Goal: Task Accomplishment & Management: Use online tool/utility

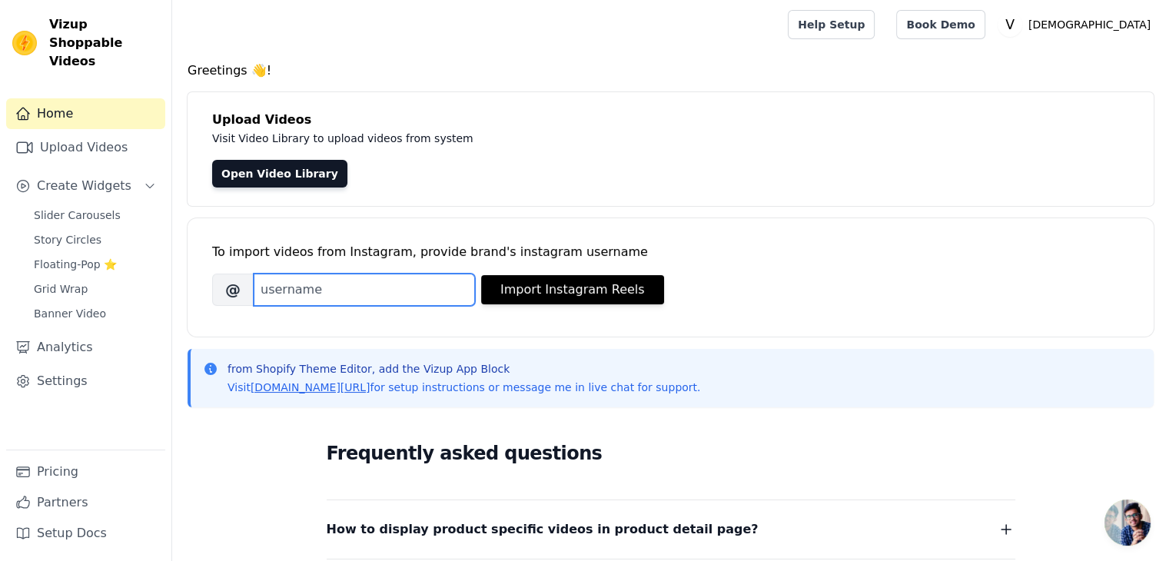
click at [300, 297] on input "Brand's Instagram Username" at bounding box center [364, 290] width 221 height 32
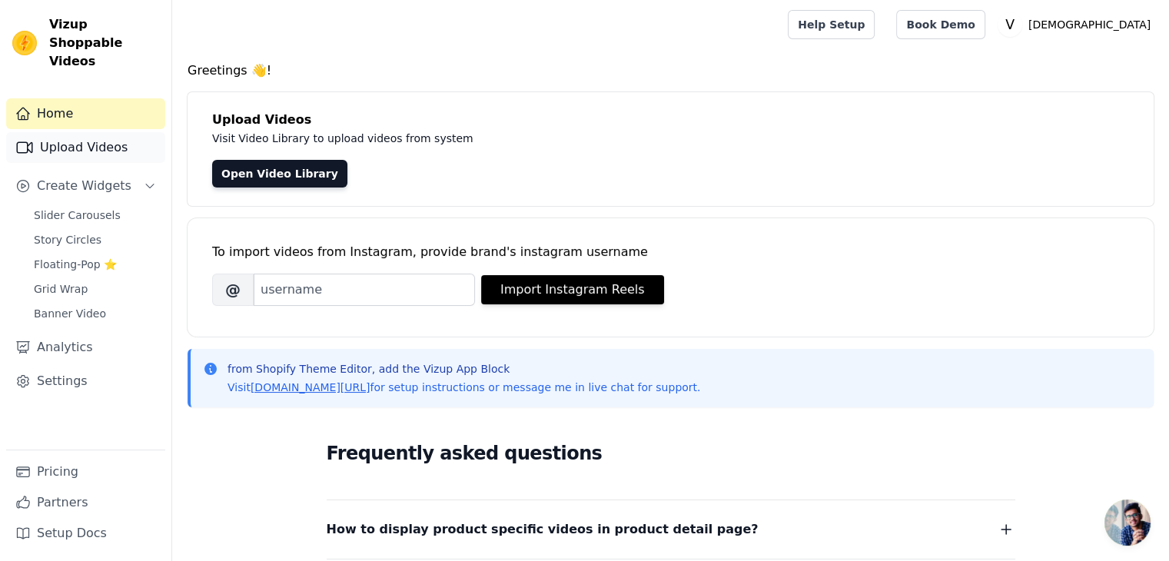
click at [75, 132] on link "Upload Videos" at bounding box center [85, 147] width 159 height 31
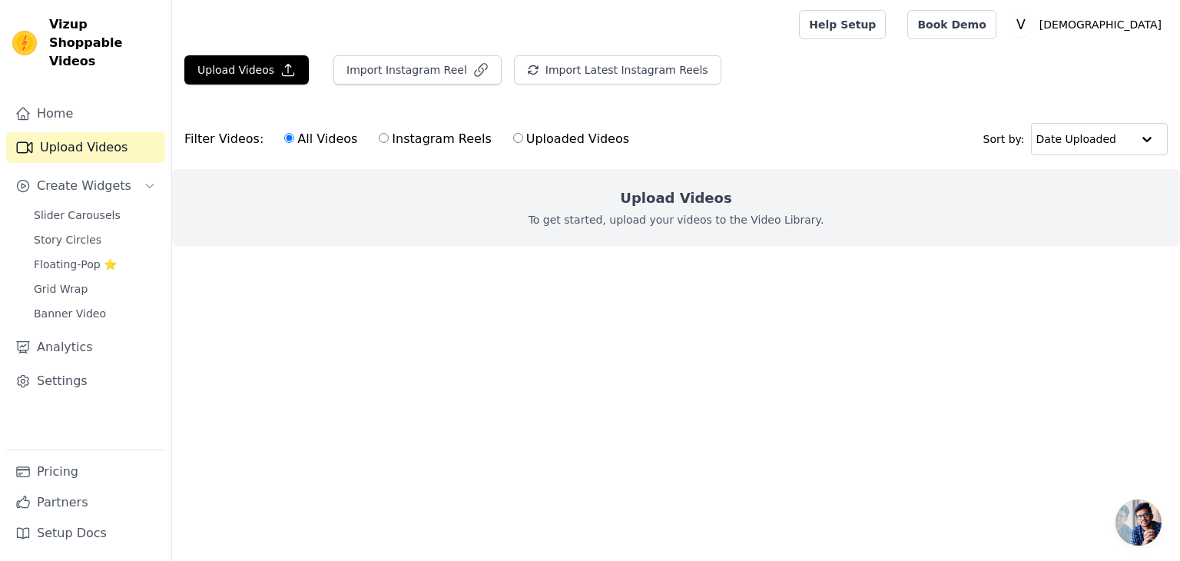
click at [622, 212] on p "To get started, upload your videos to the Video Library." at bounding box center [677, 219] width 296 height 15
click at [214, 70] on button "Upload Videos" at bounding box center [246, 69] width 124 height 29
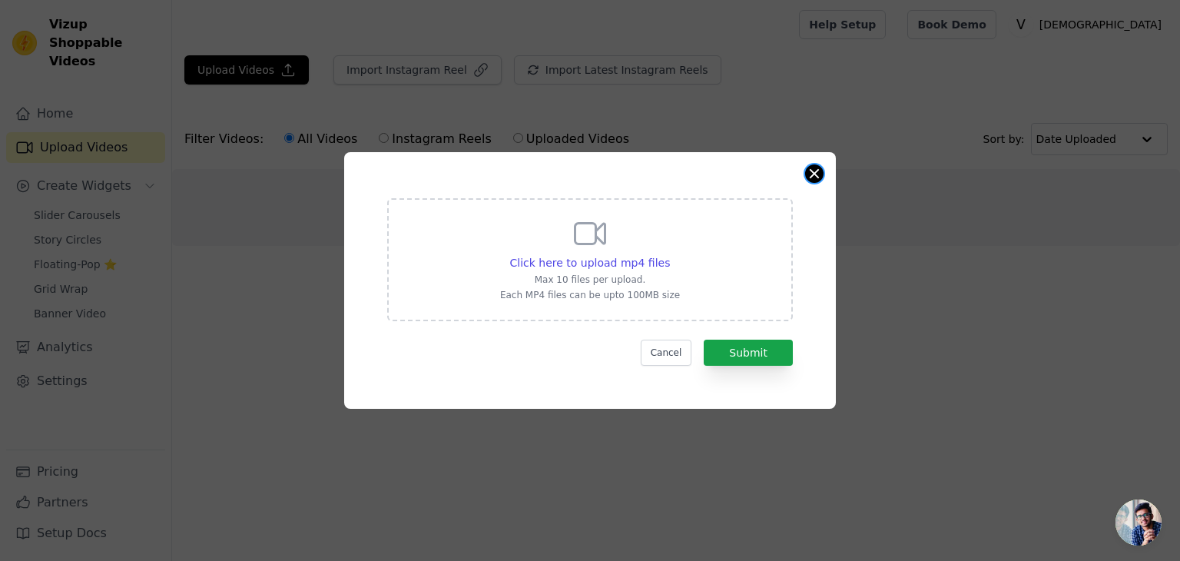
click at [811, 175] on button "Close modal" at bounding box center [814, 173] width 18 height 18
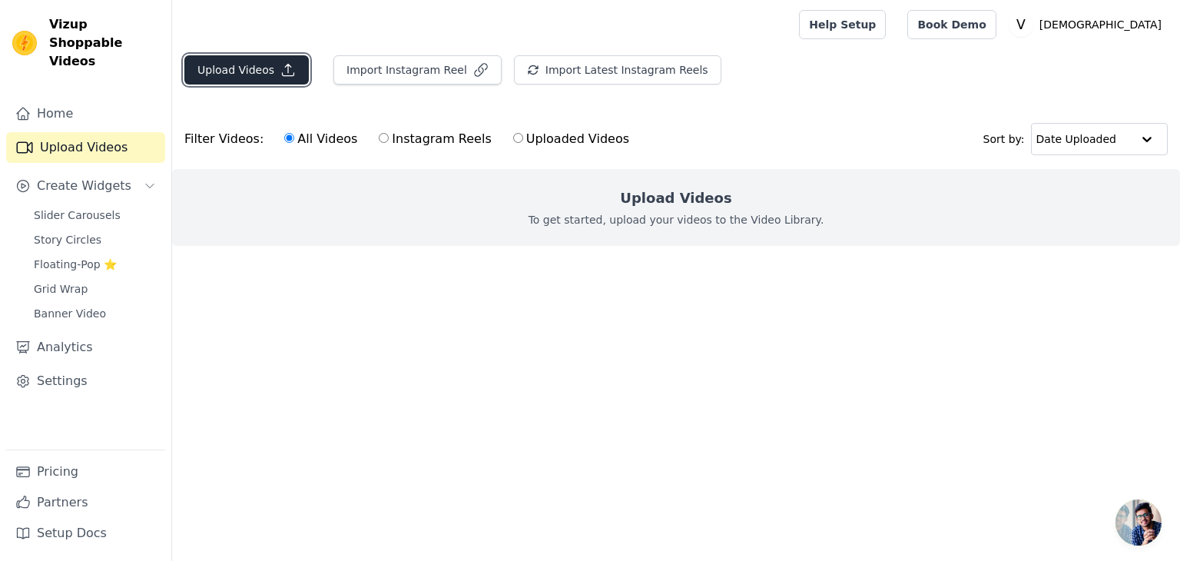
click at [247, 59] on button "Upload Videos" at bounding box center [246, 69] width 124 height 29
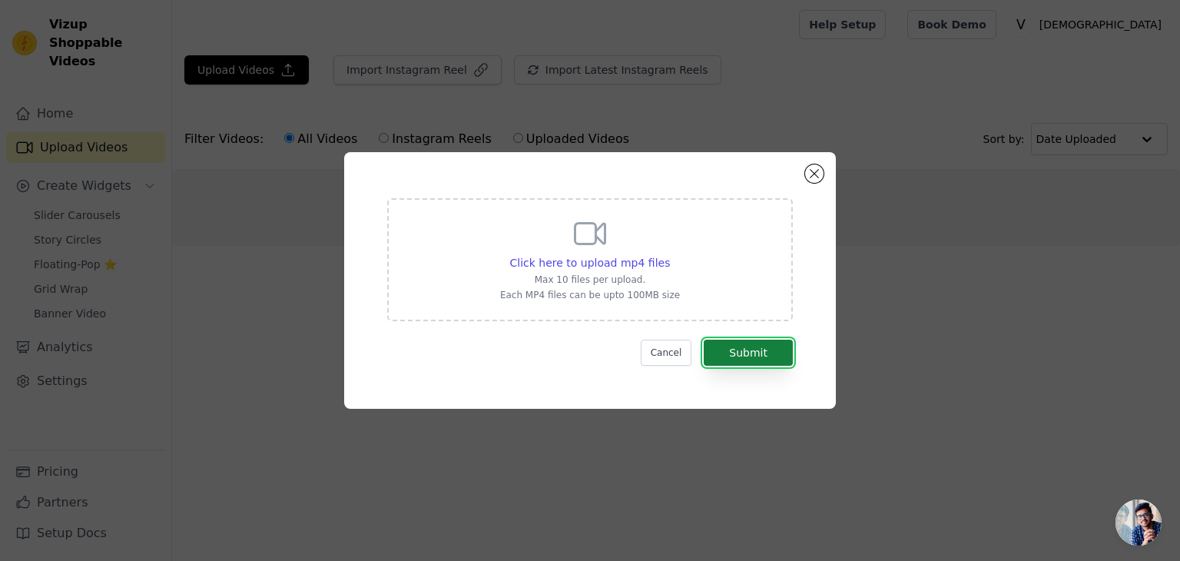
click at [741, 352] on button "Submit" at bounding box center [748, 353] width 89 height 26
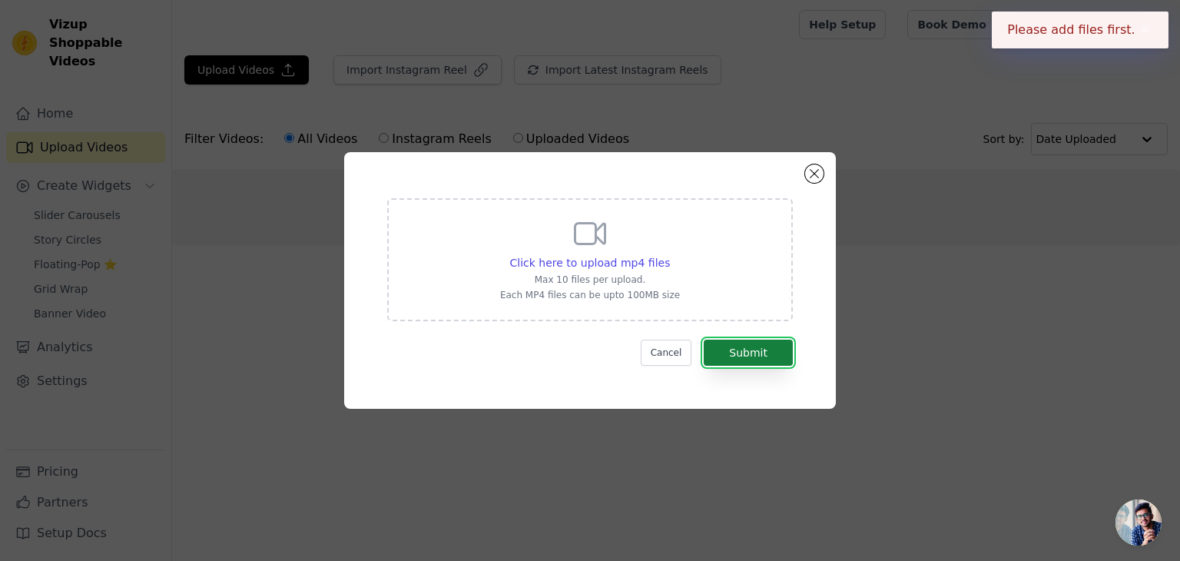
click at [754, 357] on button "Submit" at bounding box center [748, 353] width 89 height 26
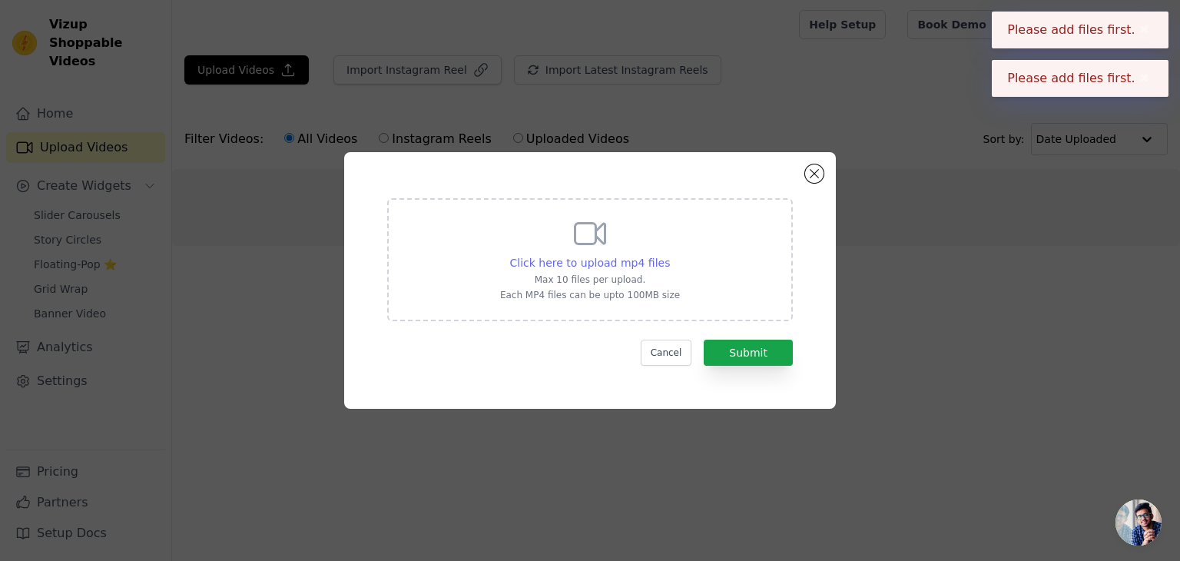
click at [610, 257] on span "Click here to upload mp4 files" at bounding box center [590, 263] width 161 height 12
click at [669, 255] on input "Click here to upload mp4 files Max 10 files per upload. Each MP4 files can be u…" at bounding box center [669, 254] width 1 height 1
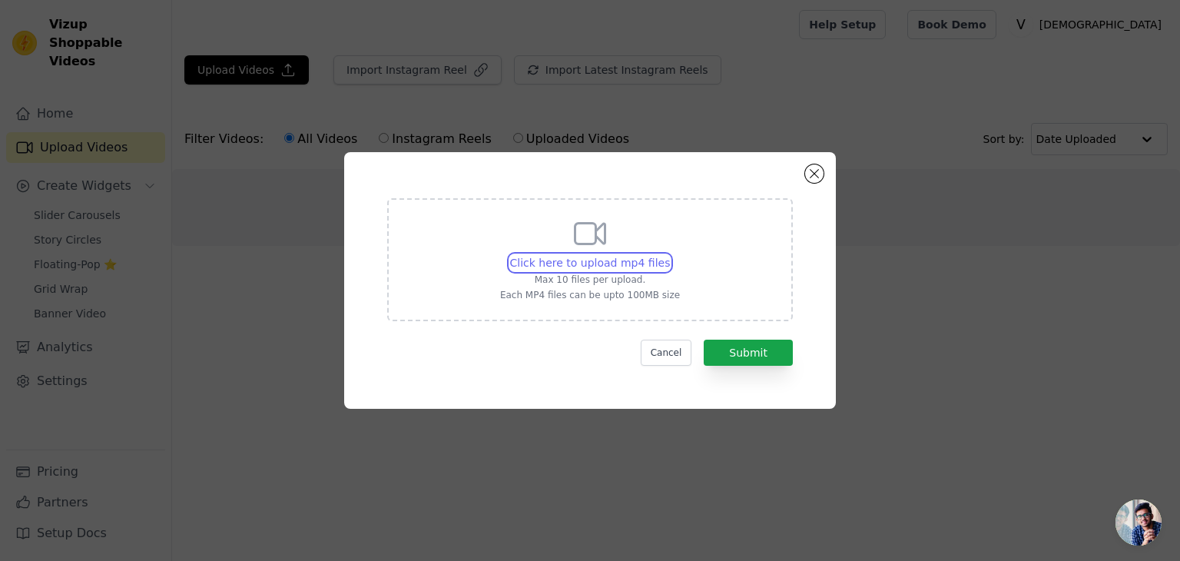
type input "C:\fakepath\WhatsApp Video [DATE] at 18.50.43_9e05da10.mp4"
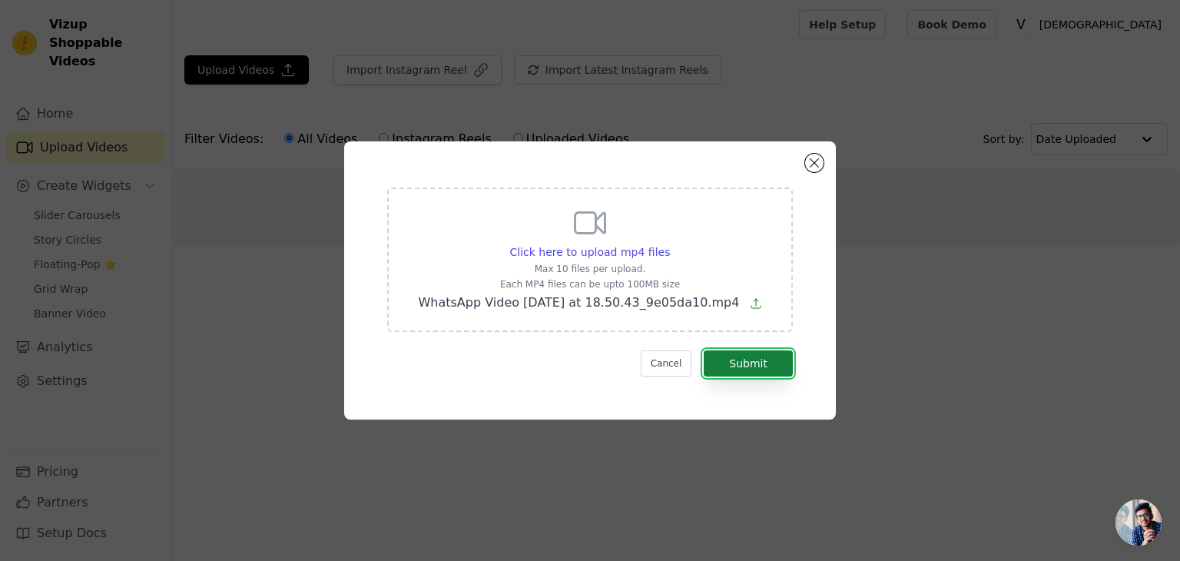
click at [735, 354] on button "Submit" at bounding box center [748, 363] width 89 height 26
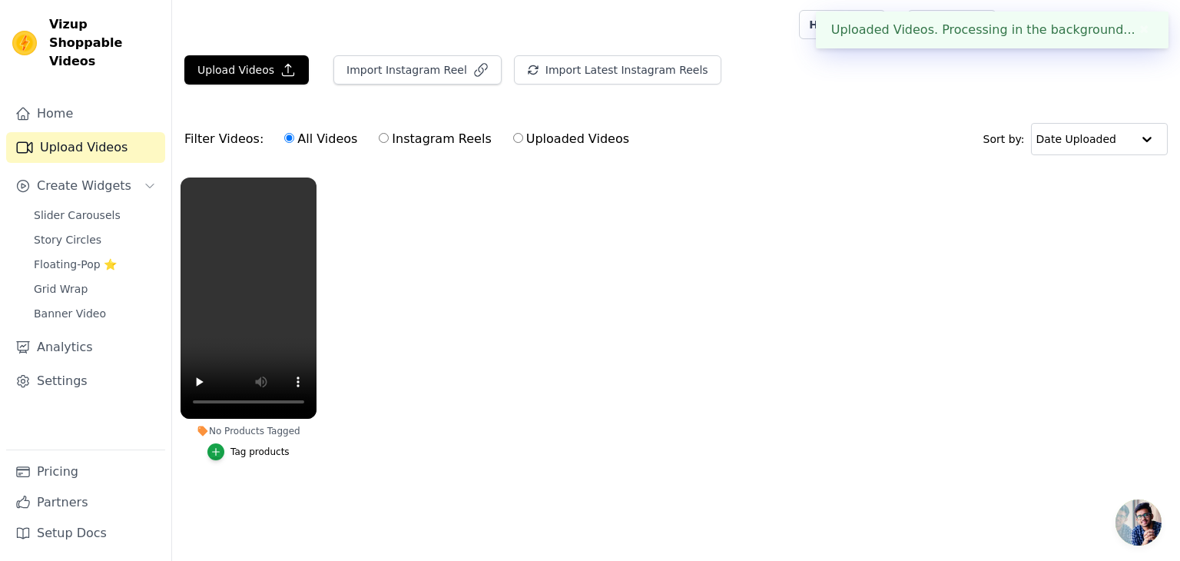
click at [395, 356] on ul "No Products Tagged Tag products" at bounding box center [676, 334] width 1008 height 330
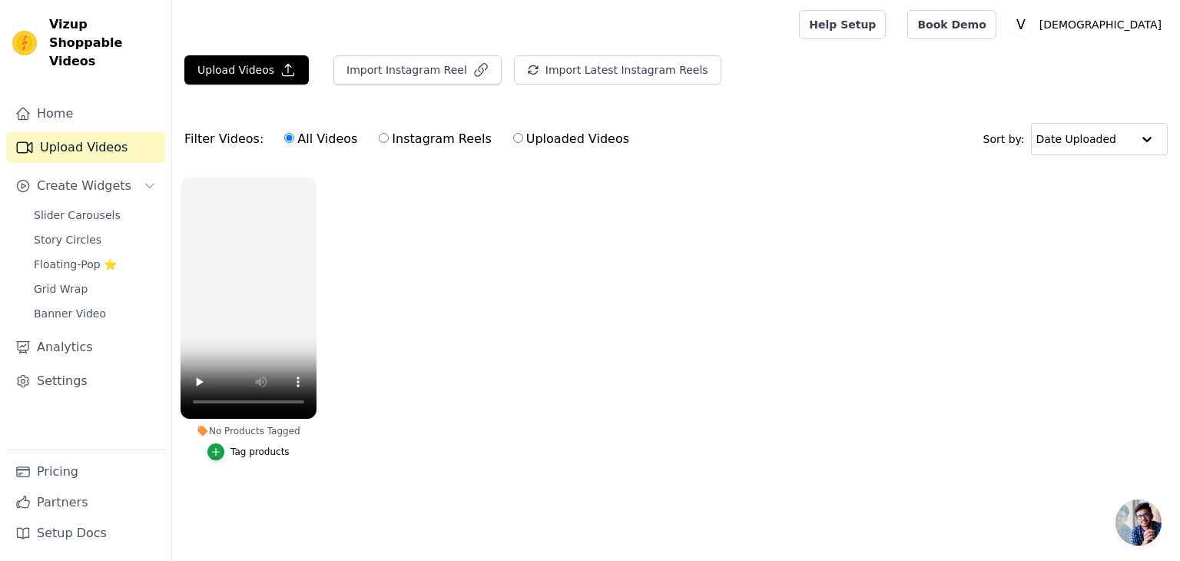
click at [247, 431] on div "No Products Tagged" at bounding box center [249, 431] width 136 height 12
click at [171, 395] on div "Vizup Shoppable Videos Home Upload Videos Create Widgets Slider Carousels Story…" at bounding box center [590, 268] width 1180 height 536
click at [114, 177] on span "Create Widgets" at bounding box center [84, 186] width 95 height 18
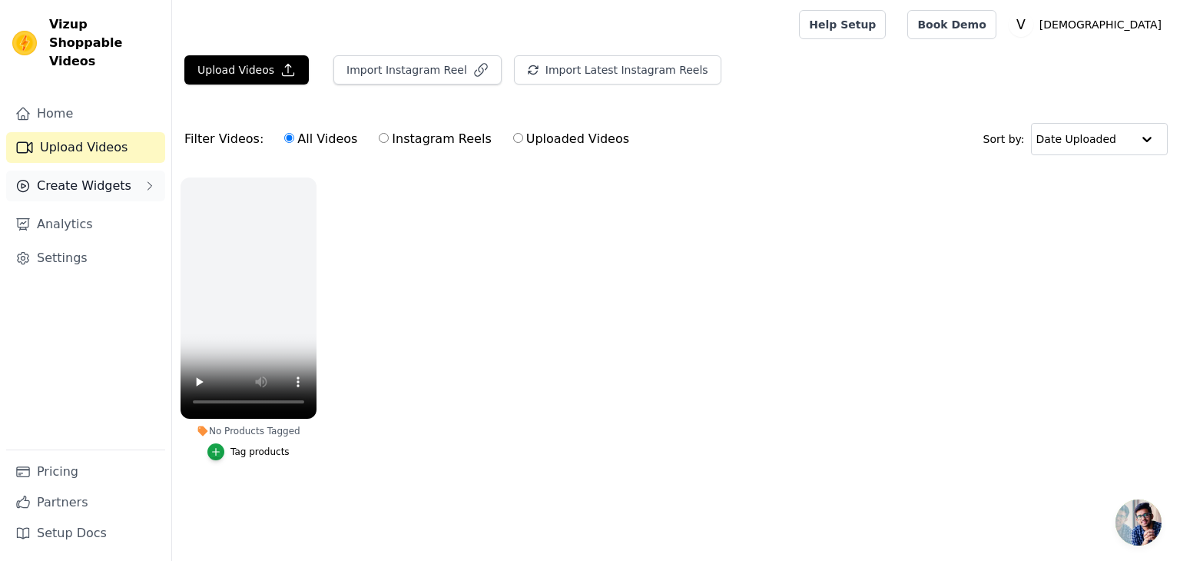
click at [114, 177] on span "Create Widgets" at bounding box center [84, 186] width 95 height 18
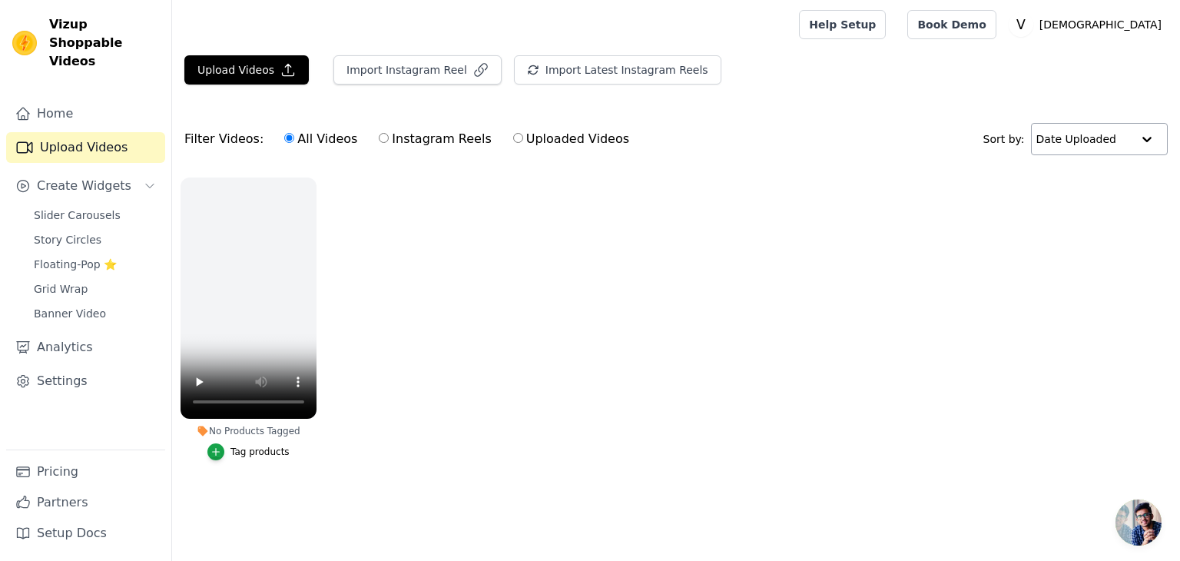
click at [1080, 131] on input "text" at bounding box center [1084, 139] width 95 height 31
click at [1125, 140] on input "text" at bounding box center [1083, 139] width 95 height 31
click at [546, 270] on ul "No Products Tagged Tag products" at bounding box center [676, 334] width 1008 height 330
click at [219, 145] on div "Filter Videos: All Videos Instagram Reels Uploaded Videos" at bounding box center [410, 138] width 453 height 35
click at [323, 138] on label "All Videos" at bounding box center [321, 139] width 75 height 20
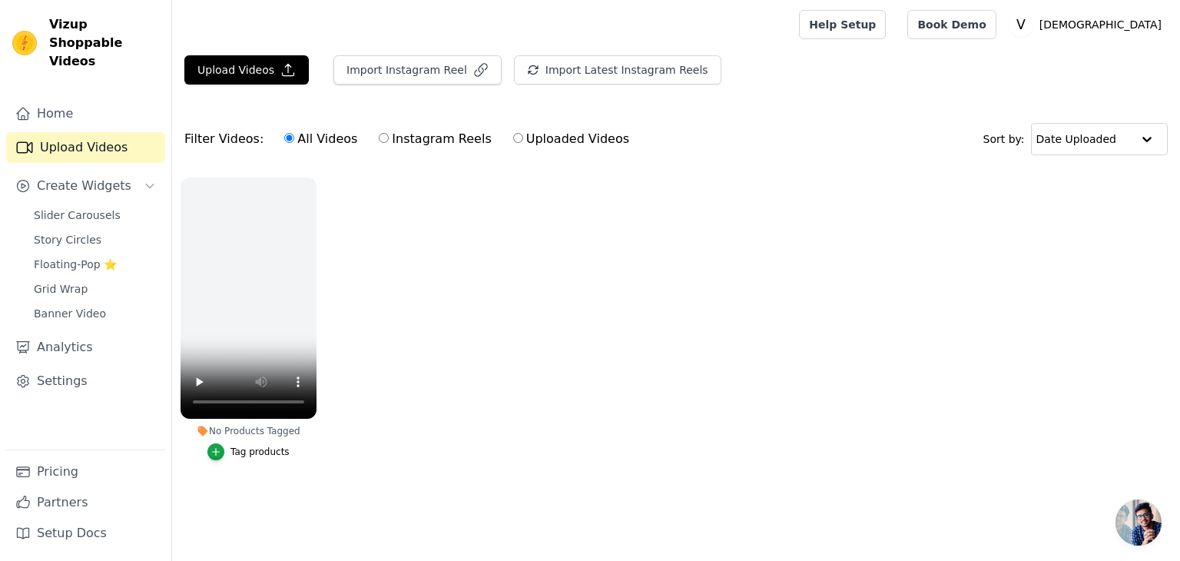
click at [294, 138] on input "All Videos" at bounding box center [289, 138] width 10 height 10
click at [379, 139] on input "Instagram Reels" at bounding box center [384, 138] width 10 height 10
radio input "true"
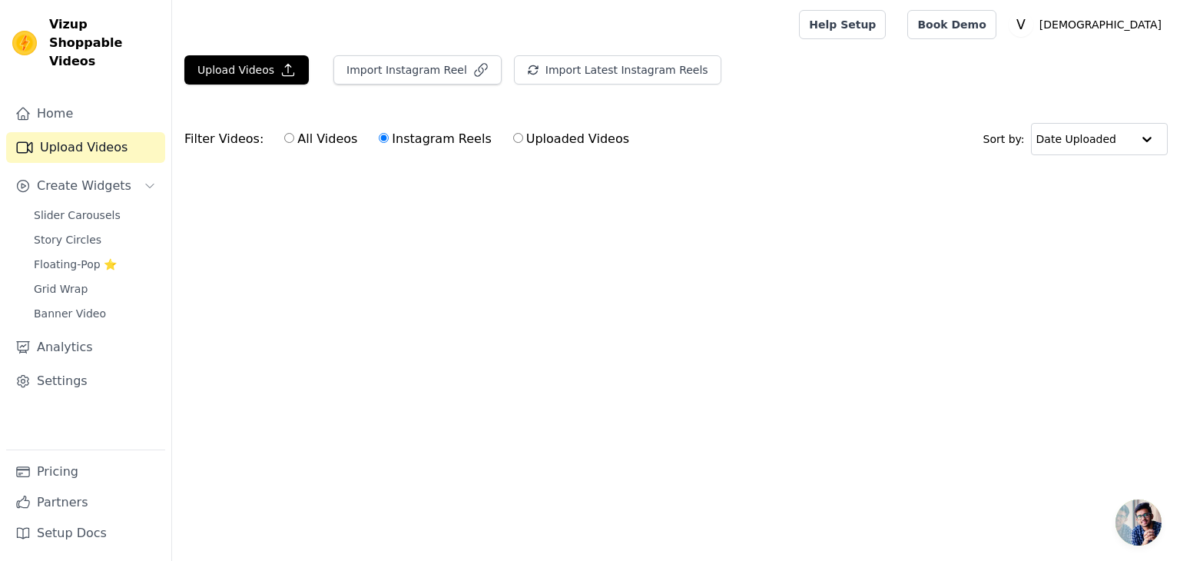
click at [284, 135] on input "All Videos" at bounding box center [289, 138] width 10 height 10
radio input "true"
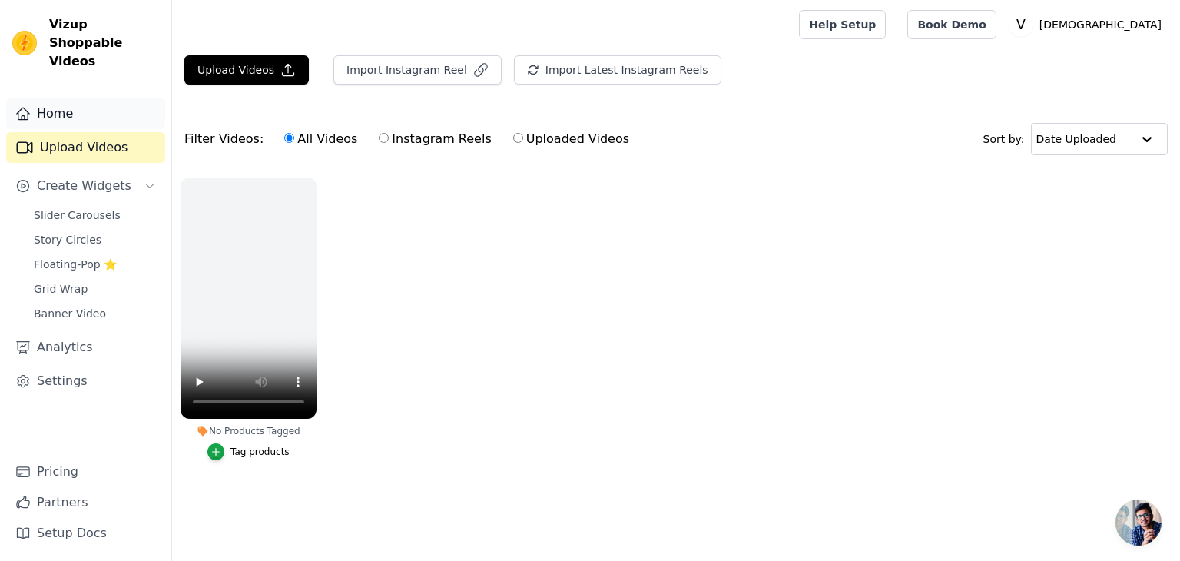
click at [71, 98] on link "Home" at bounding box center [85, 113] width 159 height 31
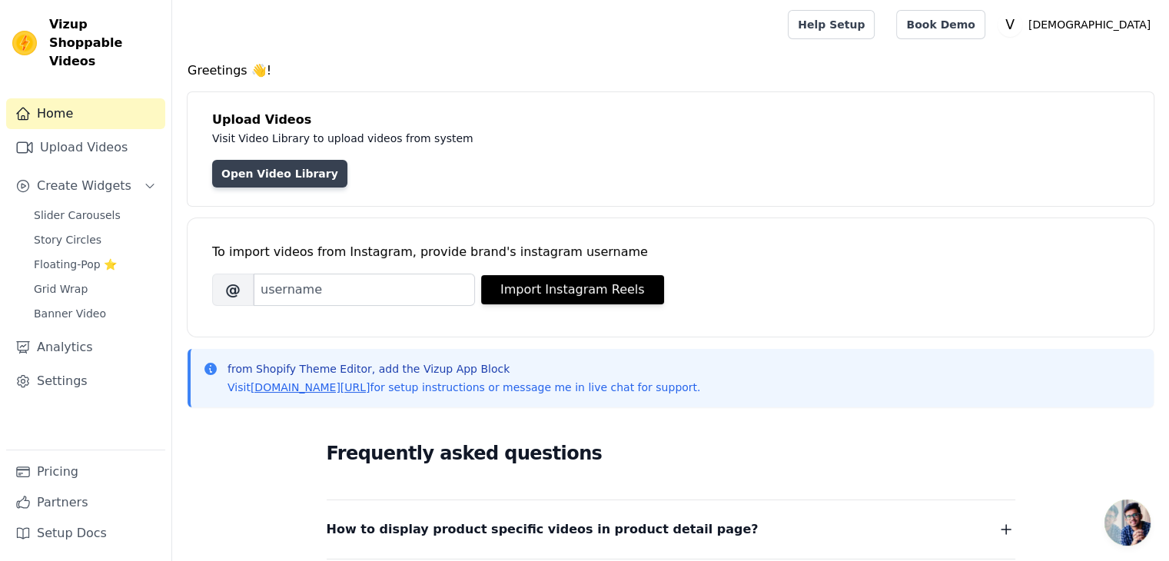
click at [258, 176] on link "Open Video Library" at bounding box center [279, 174] width 135 height 28
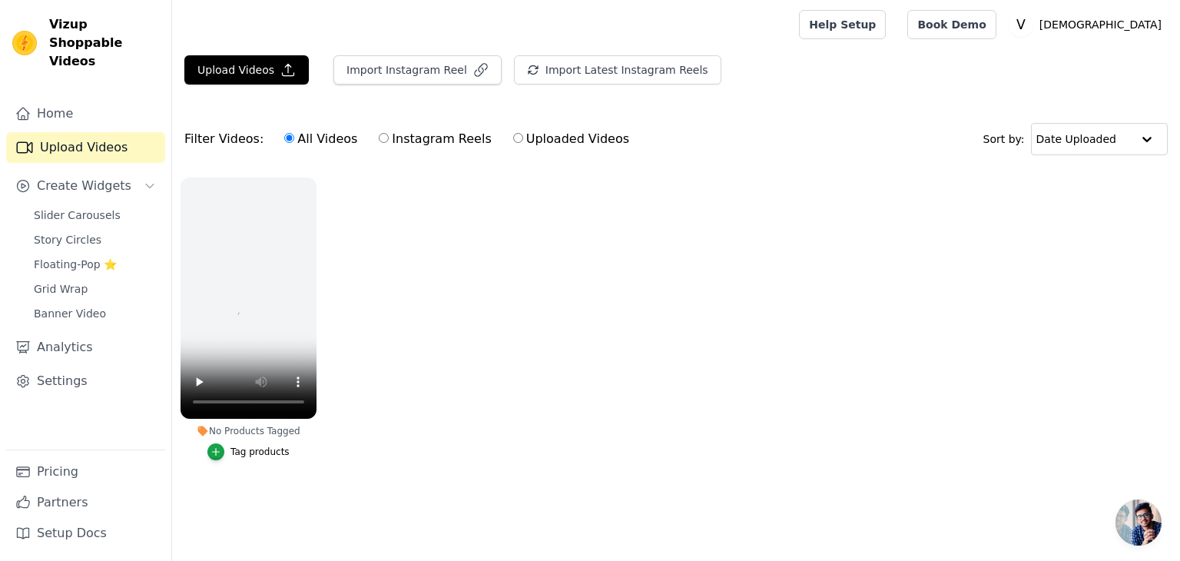
click at [357, 344] on ul "No Products Tagged Tag products" at bounding box center [676, 334] width 1008 height 330
click at [996, 24] on link "Book Demo" at bounding box center [952, 24] width 88 height 29
